Goal: Transaction & Acquisition: Subscribe to service/newsletter

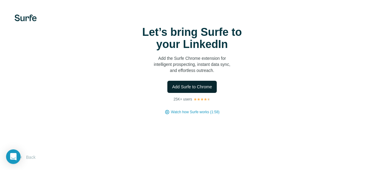
click at [172, 90] on span "Add Surfe to Chrome" at bounding box center [192, 87] width 40 height 6
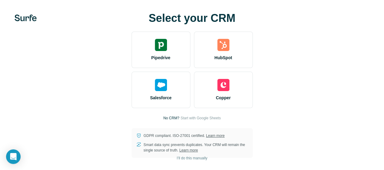
click at [185, 11] on div "Select your CRM Pipedrive HubSpot Salesforce Copper No CRM? Start with Google S…" at bounding box center [192, 85] width 384 height 170
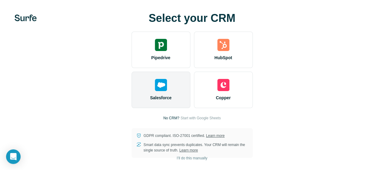
click at [155, 91] on img at bounding box center [161, 85] width 12 height 12
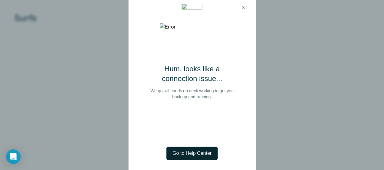
click at [193, 153] on span "Go to Help Center" at bounding box center [192, 153] width 39 height 7
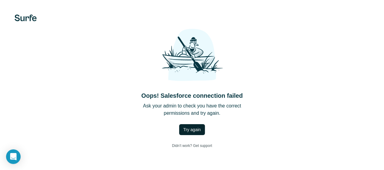
click at [179, 130] on button "Try again" at bounding box center [192, 129] width 26 height 11
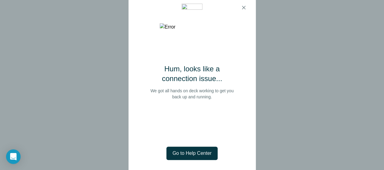
scroll to position [32, 0]
click at [244, 9] on icon "button" at bounding box center [244, 8] width 6 height 6
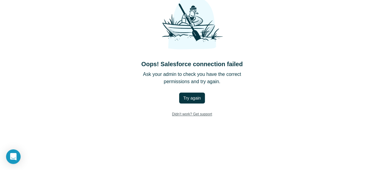
click at [167, 120] on link "Didn’t work? Get support" at bounding box center [192, 114] width 50 height 12
